Goal: Download file/media

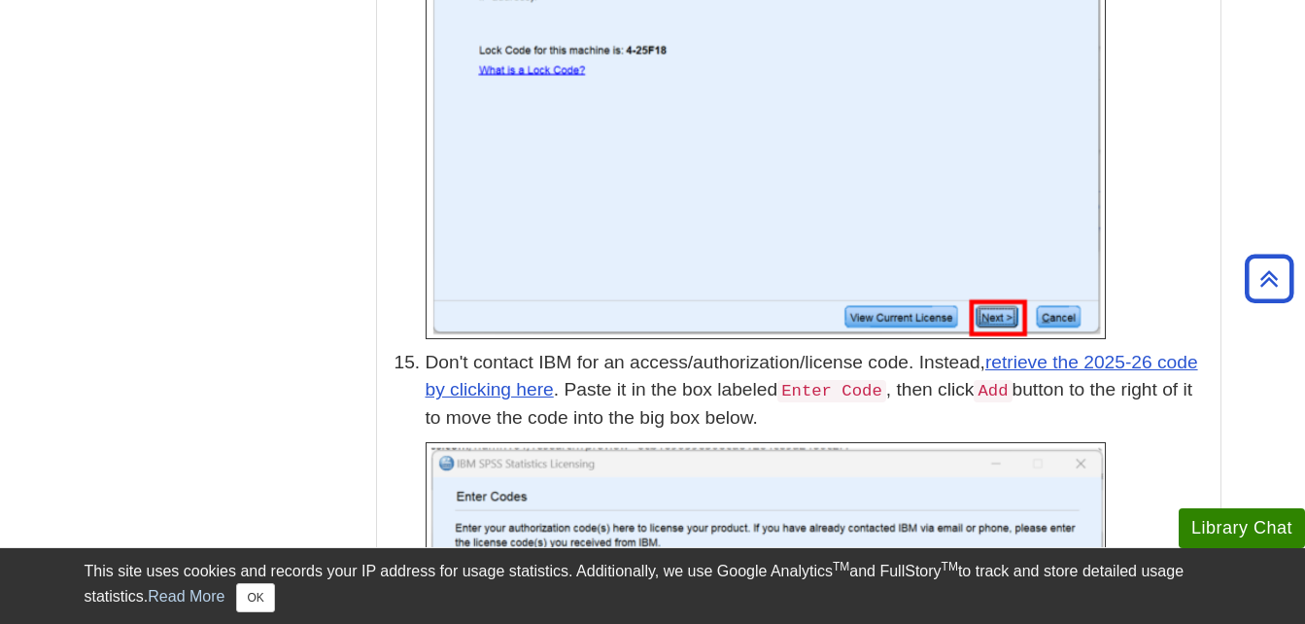
scroll to position [5124, 0]
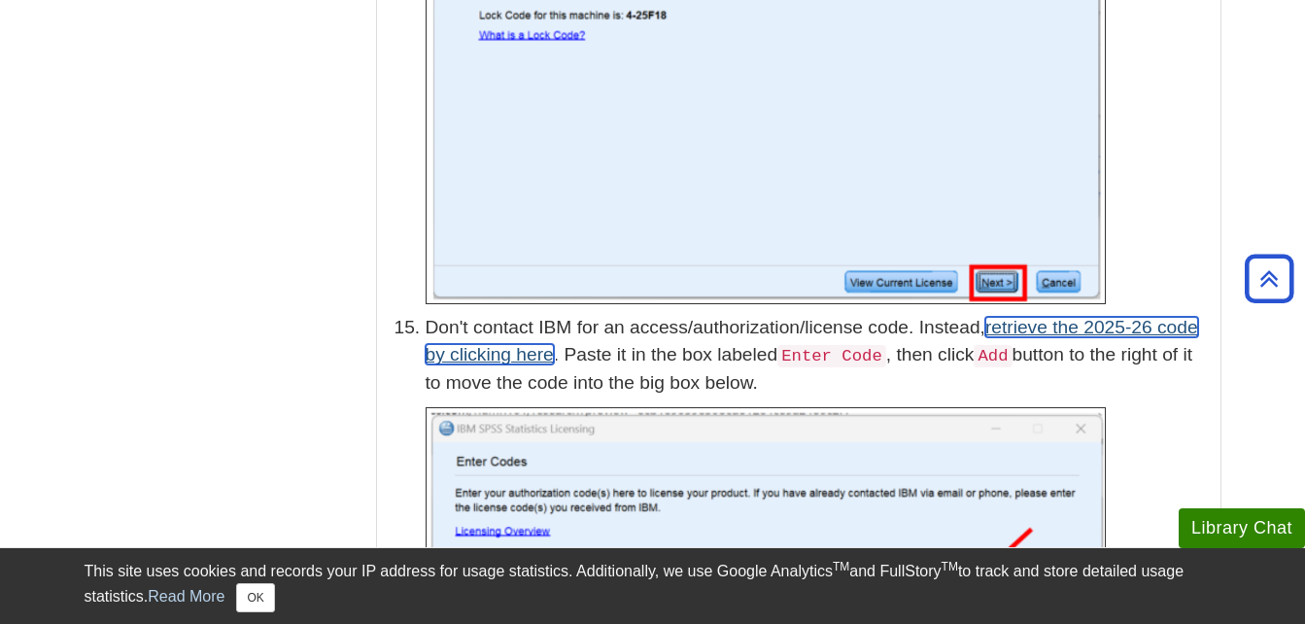
click at [1161, 317] on link "retrieve the 2025-26 code by clicking here" at bounding box center [812, 341] width 773 height 49
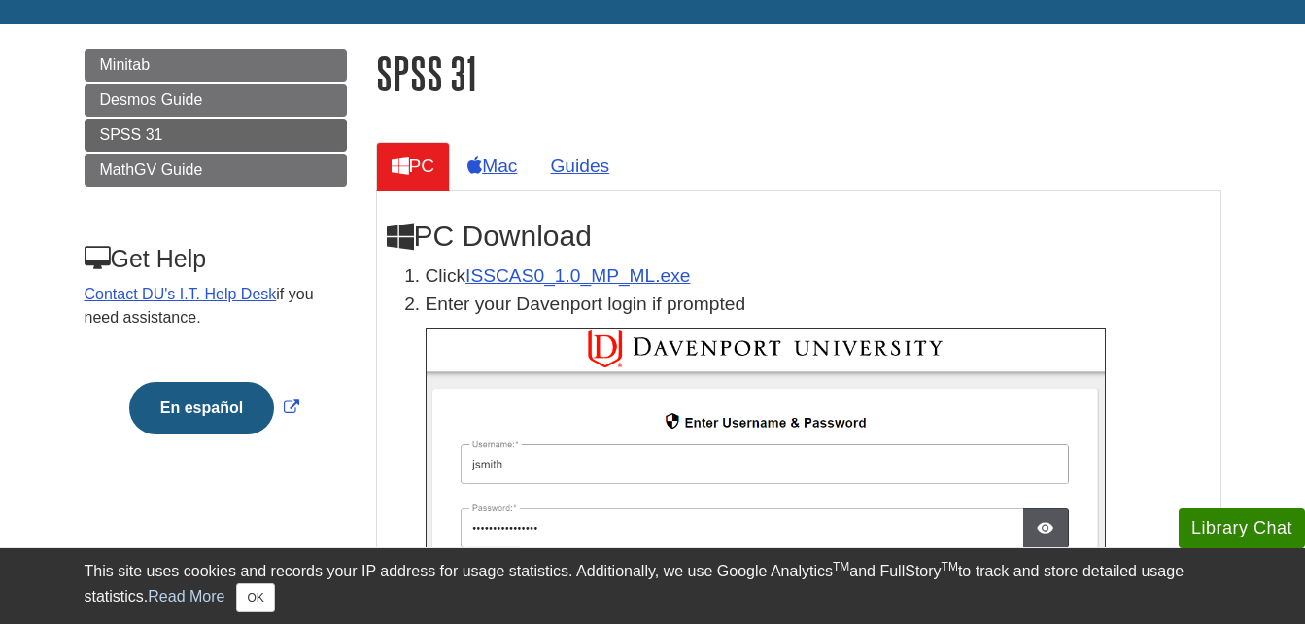
scroll to position [376, 0]
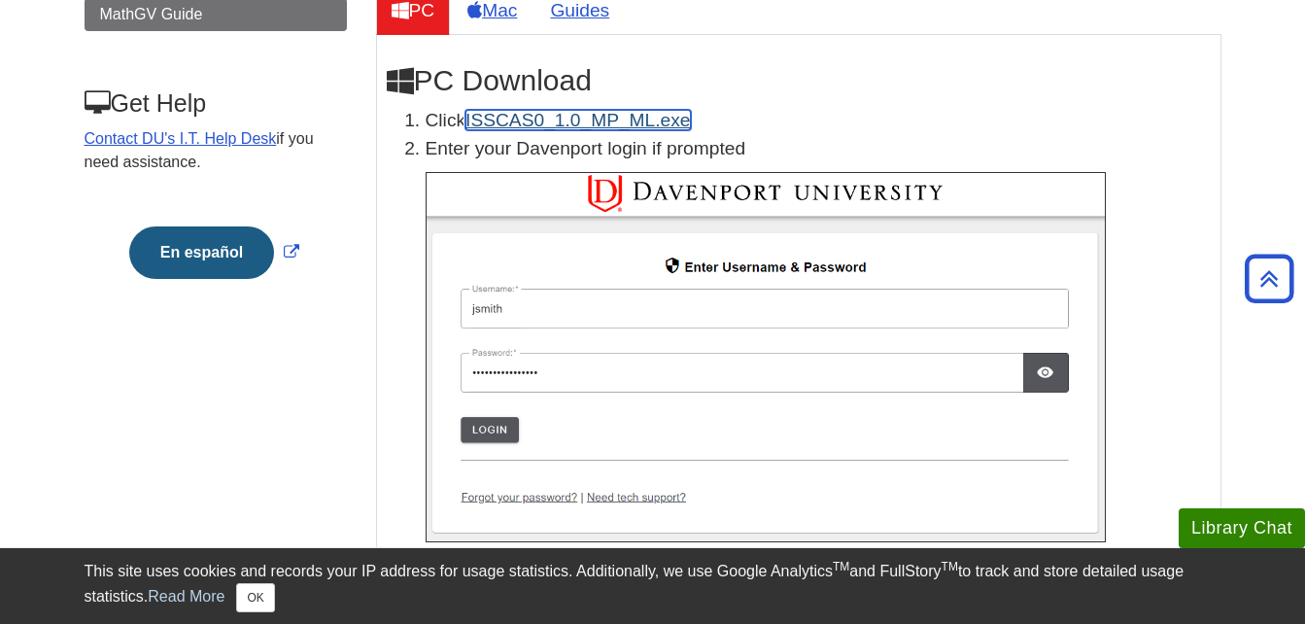
click at [627, 124] on link "ISSCAS0_1.0_MP_ML.exe" at bounding box center [578, 120] width 225 height 20
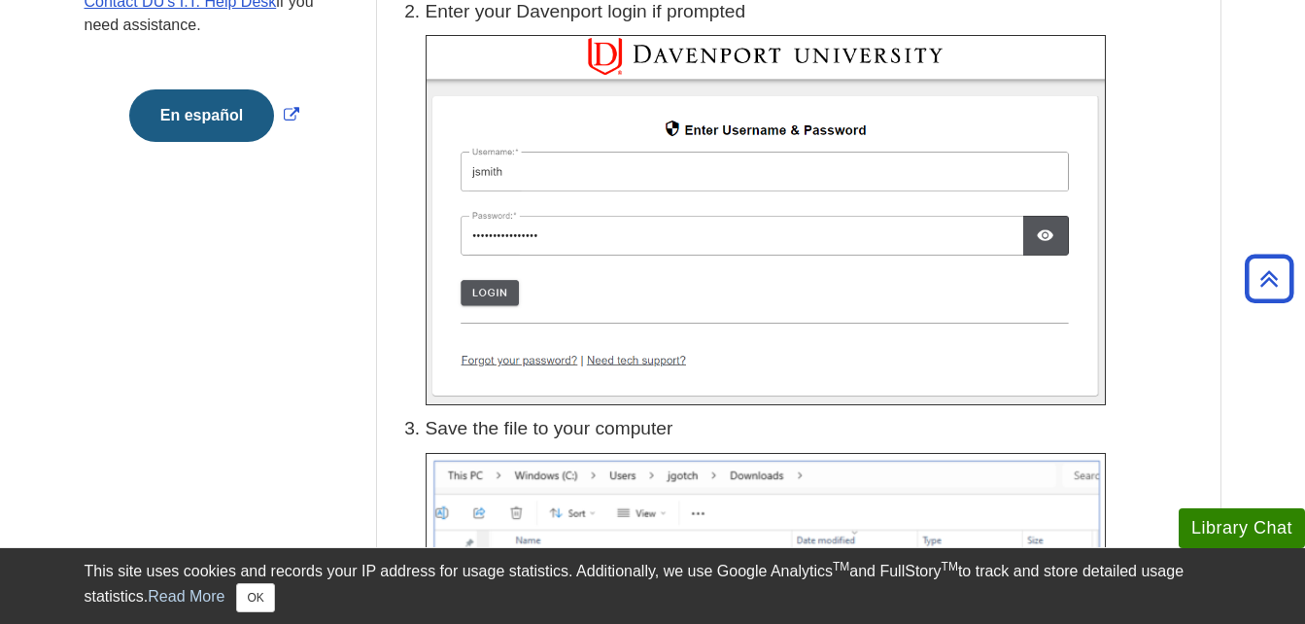
scroll to position [358, 0]
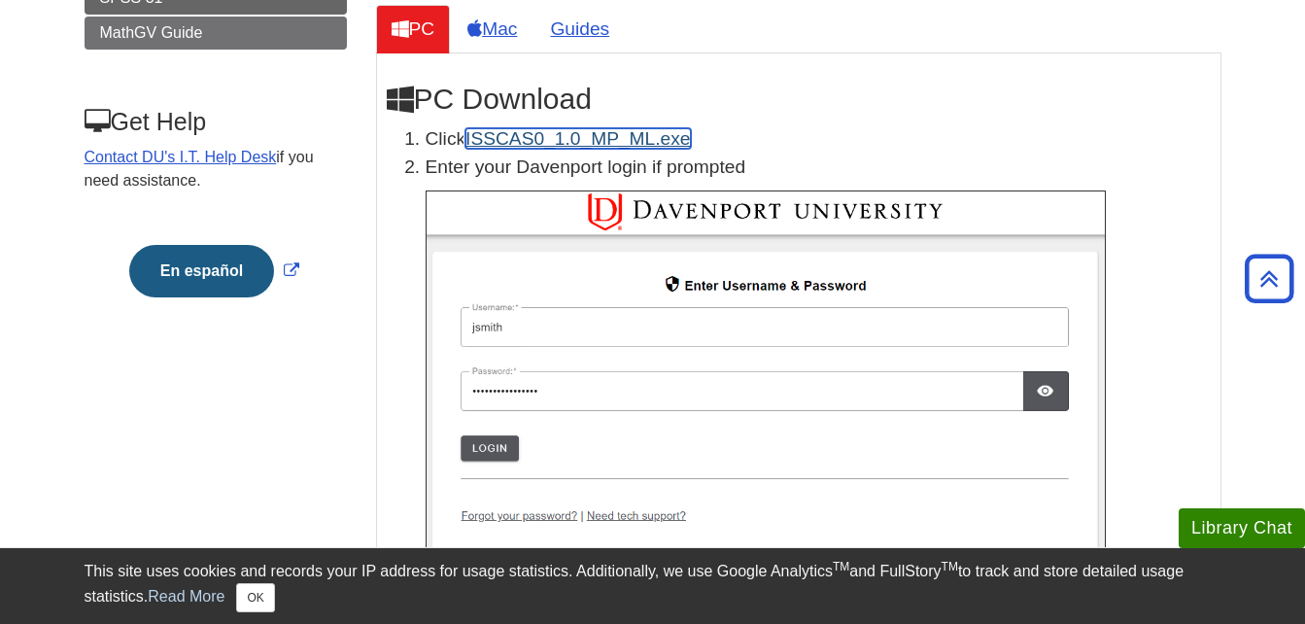
click at [504, 134] on link "ISSCAS0_1.0_MP_ML.exe" at bounding box center [578, 138] width 225 height 20
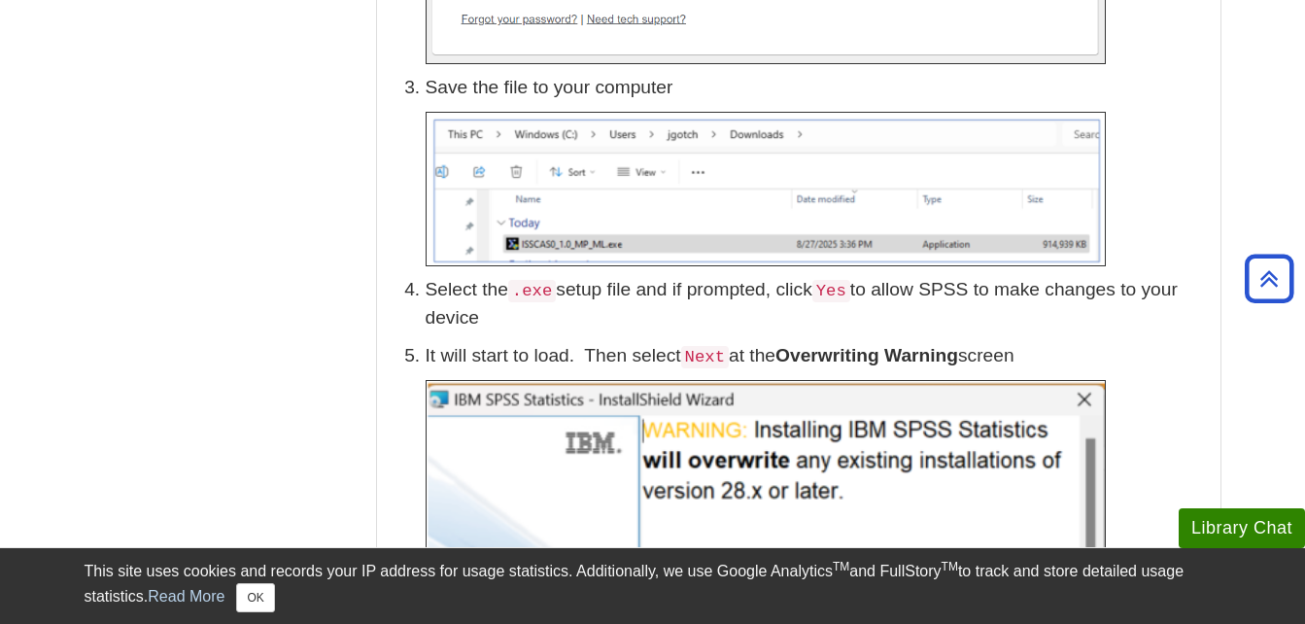
scroll to position [873, 0]
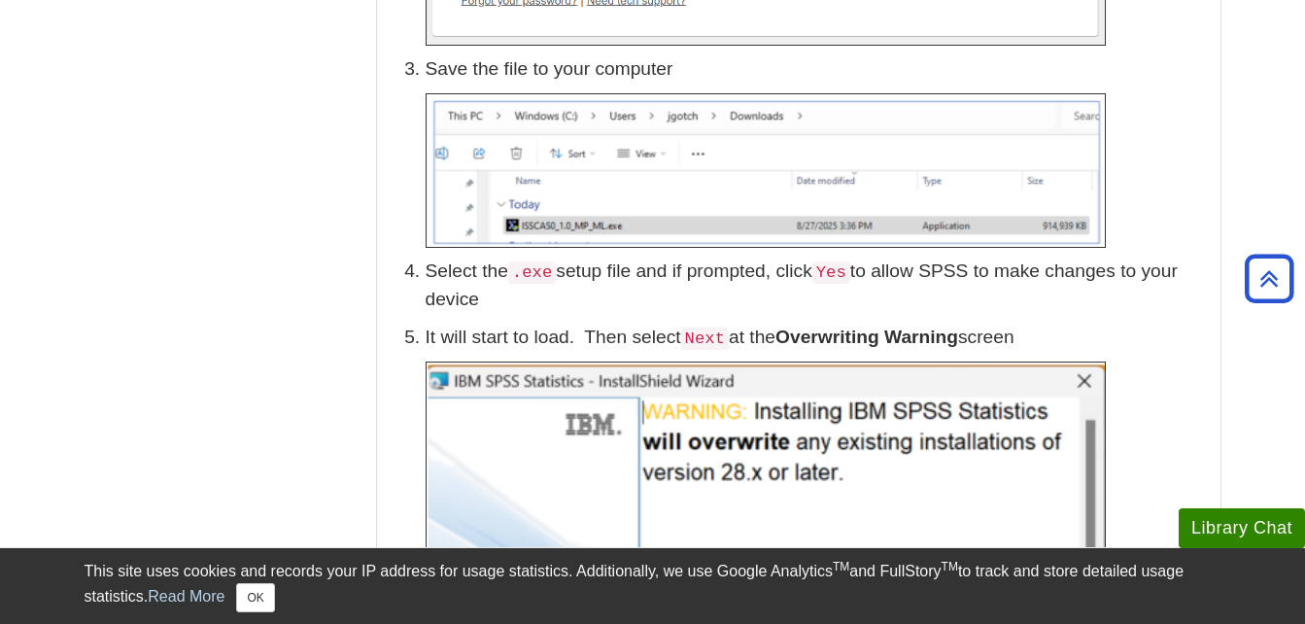
drag, startPoint x: 1287, startPoint y: 19, endPoint x: 1301, endPoint y: 143, distance: 124.3
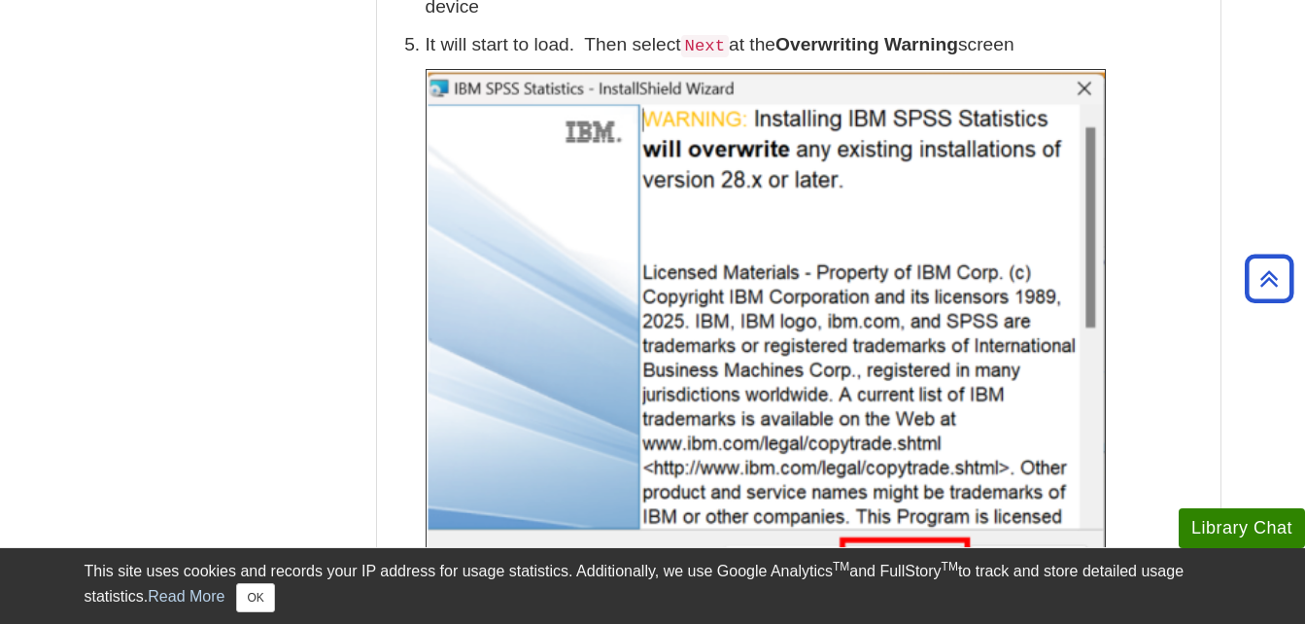
scroll to position [1204, 0]
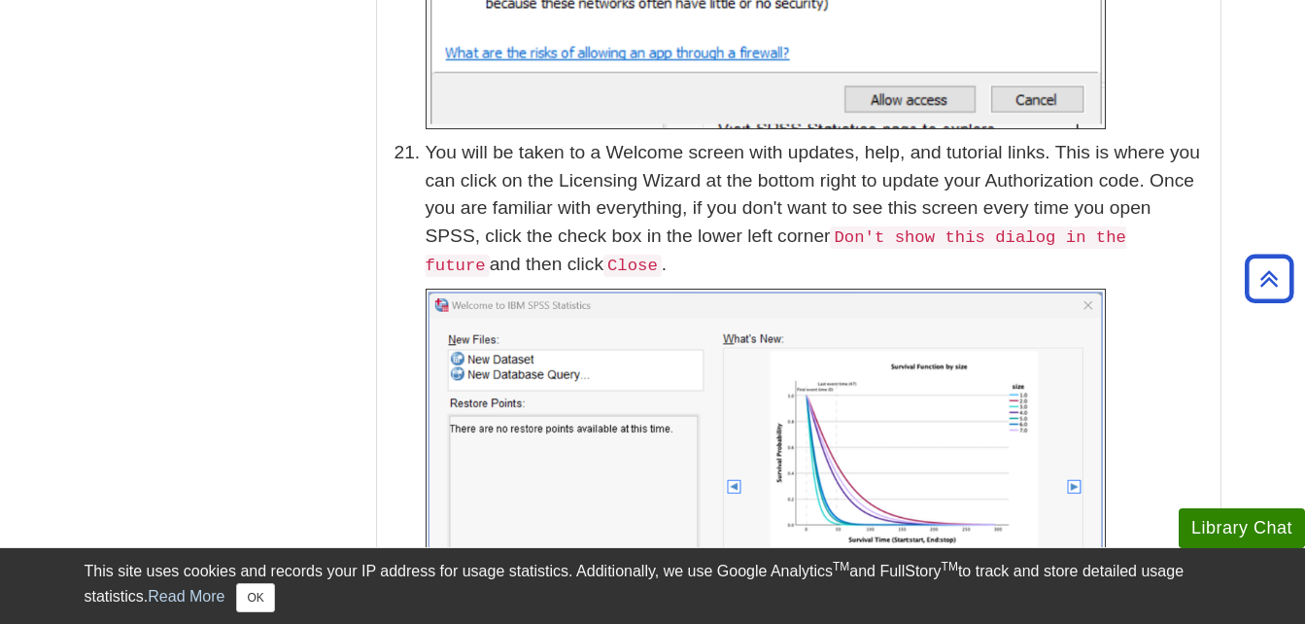
scroll to position [8577, 0]
